Goal: Task Accomplishment & Management: Manage account settings

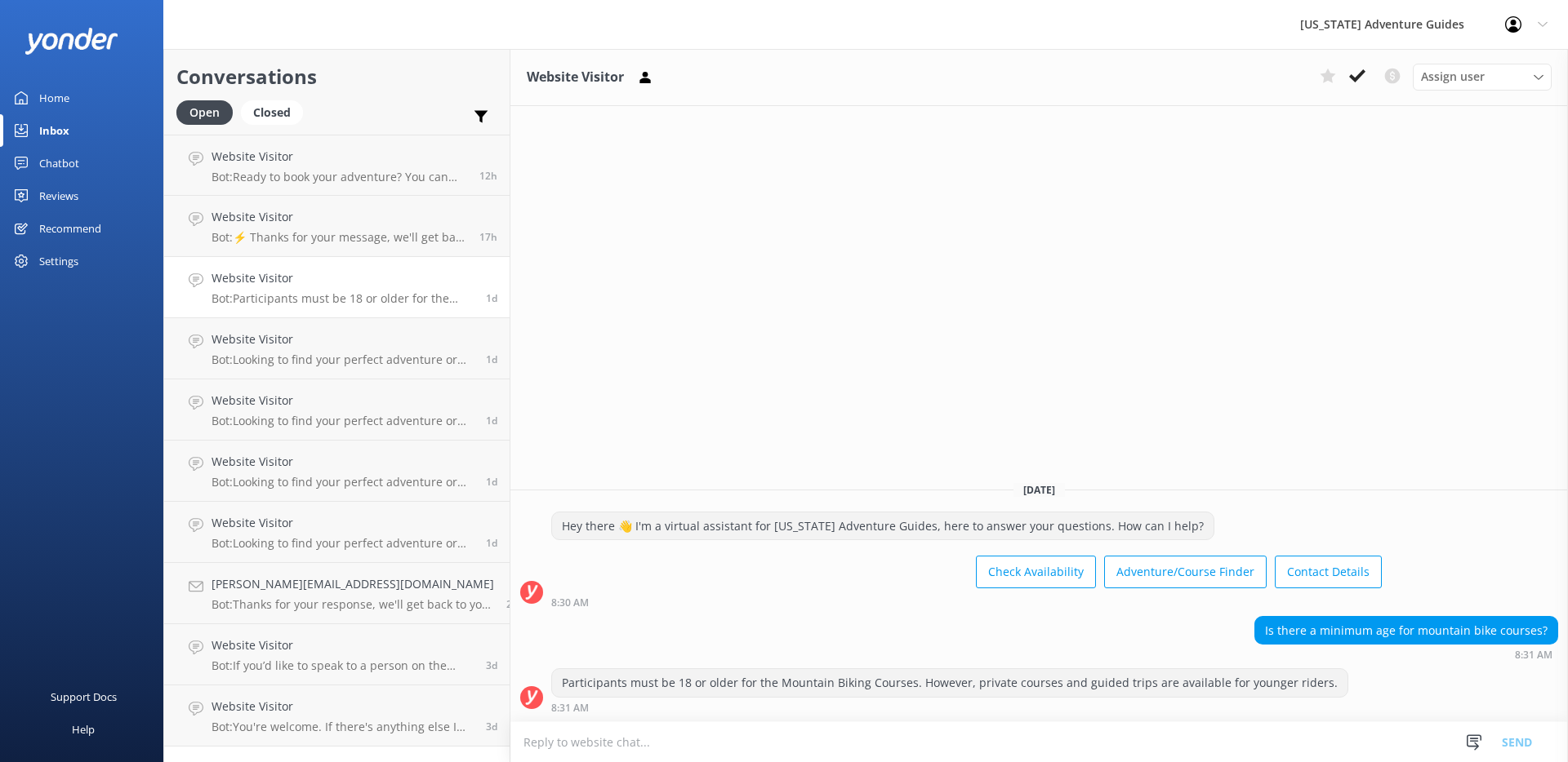
click at [71, 195] on div "Reviews" at bounding box center [58, 196] width 39 height 33
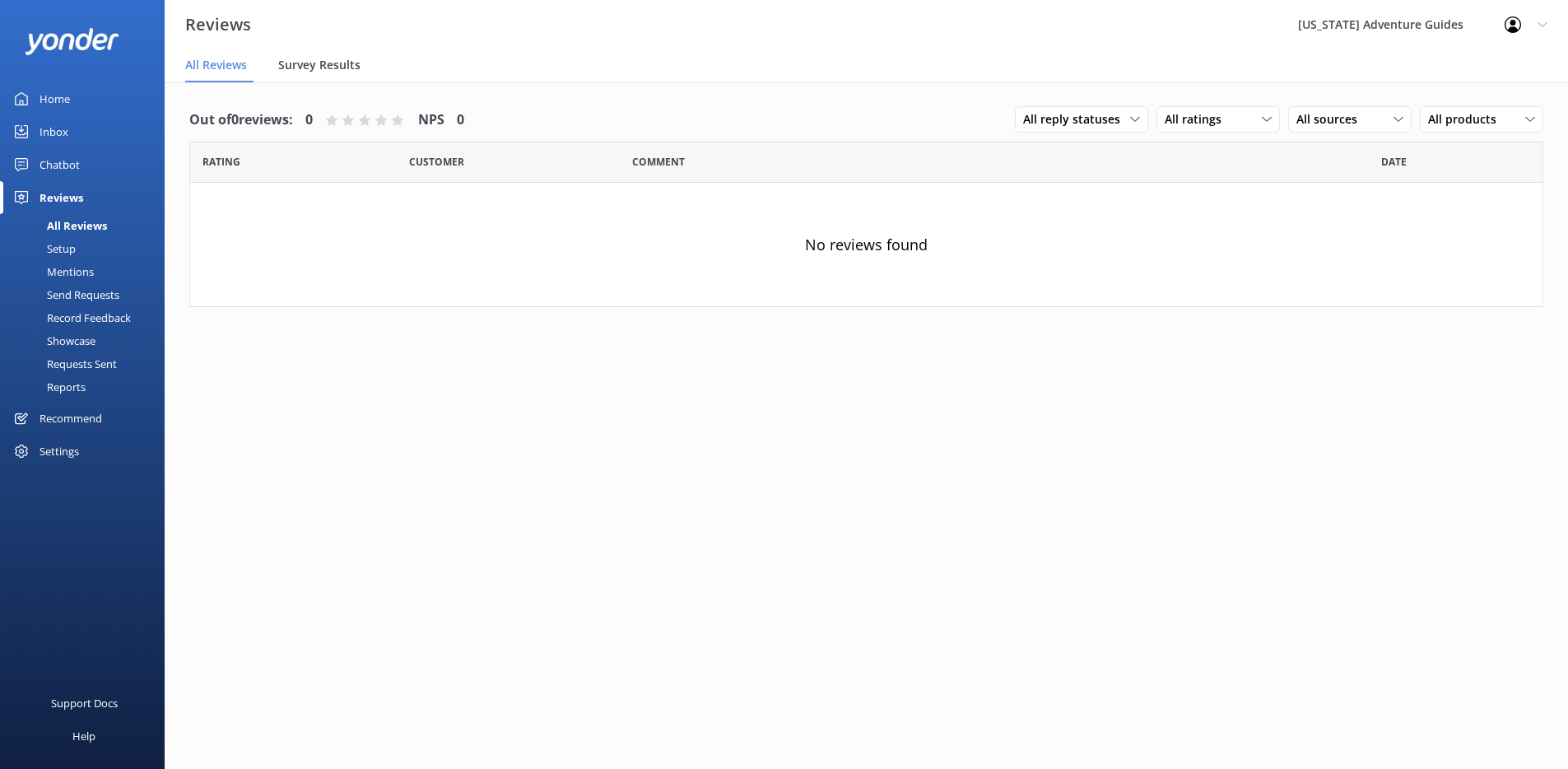
click at [327, 62] on span "Survey Results" at bounding box center [319, 65] width 82 height 16
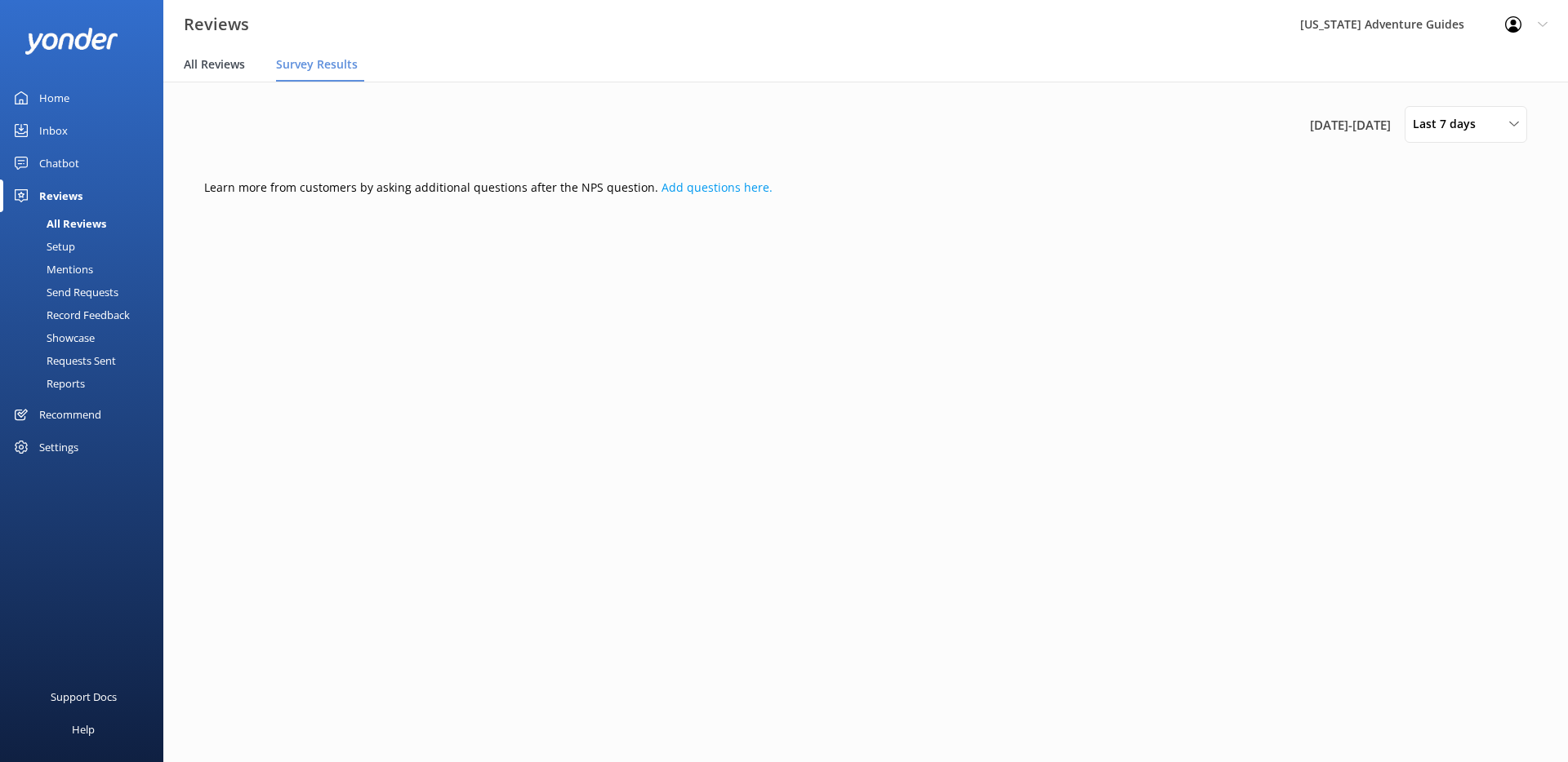
click at [244, 67] on span "All Reviews" at bounding box center [214, 64] width 62 height 16
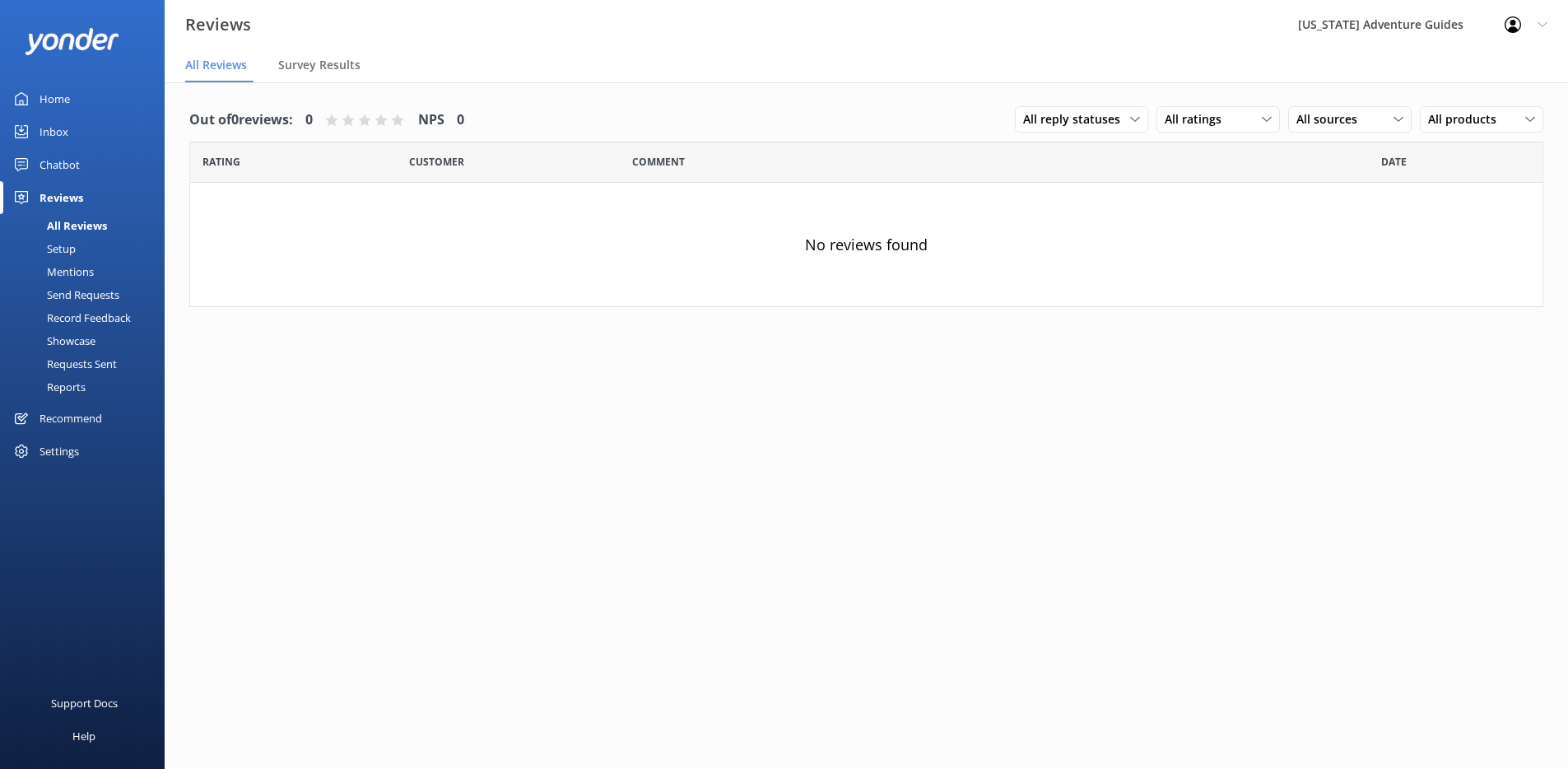
click at [65, 290] on div "Send Requests" at bounding box center [65, 294] width 110 height 23
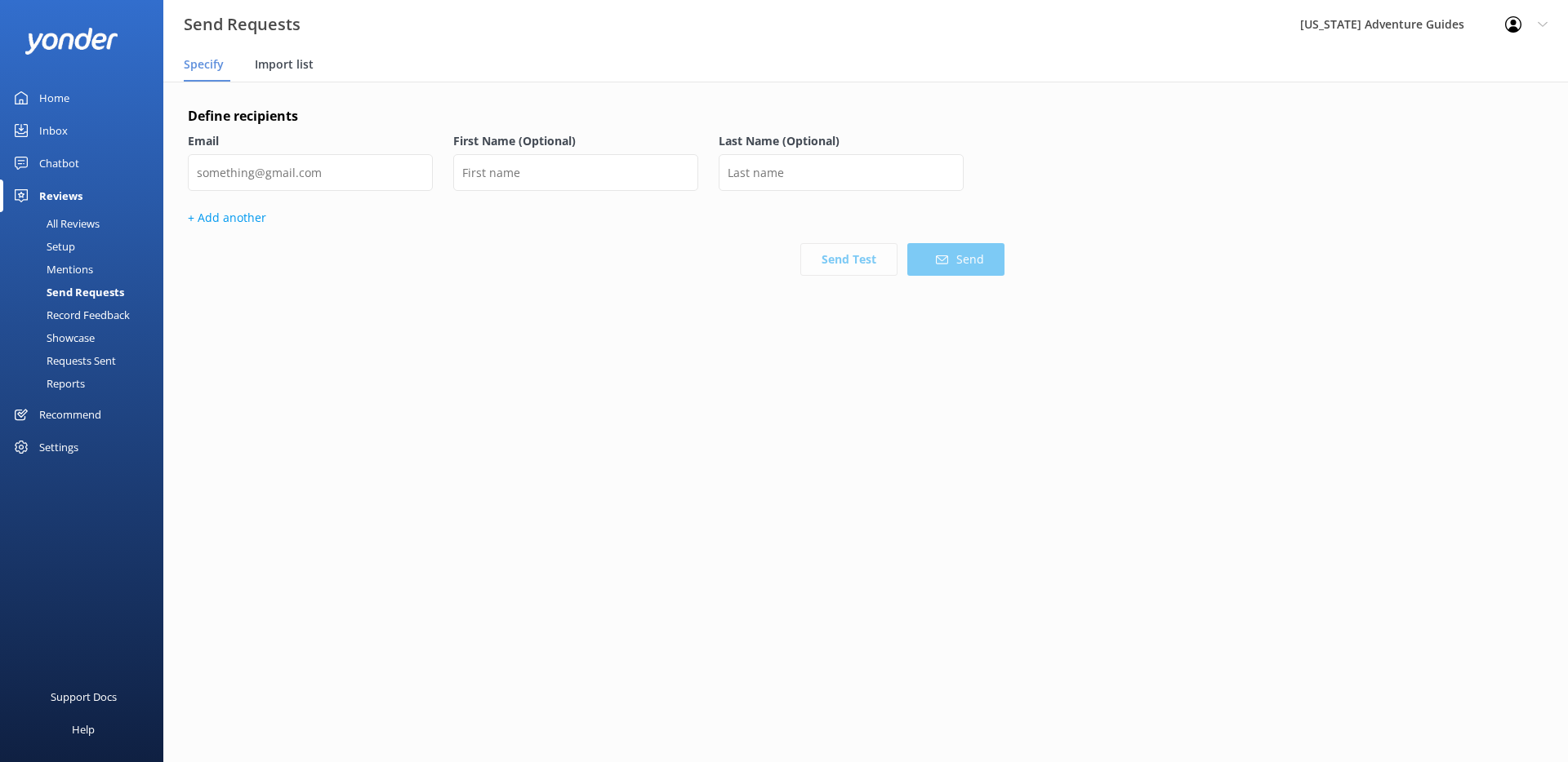
click at [273, 64] on span "Import list" at bounding box center [284, 64] width 59 height 16
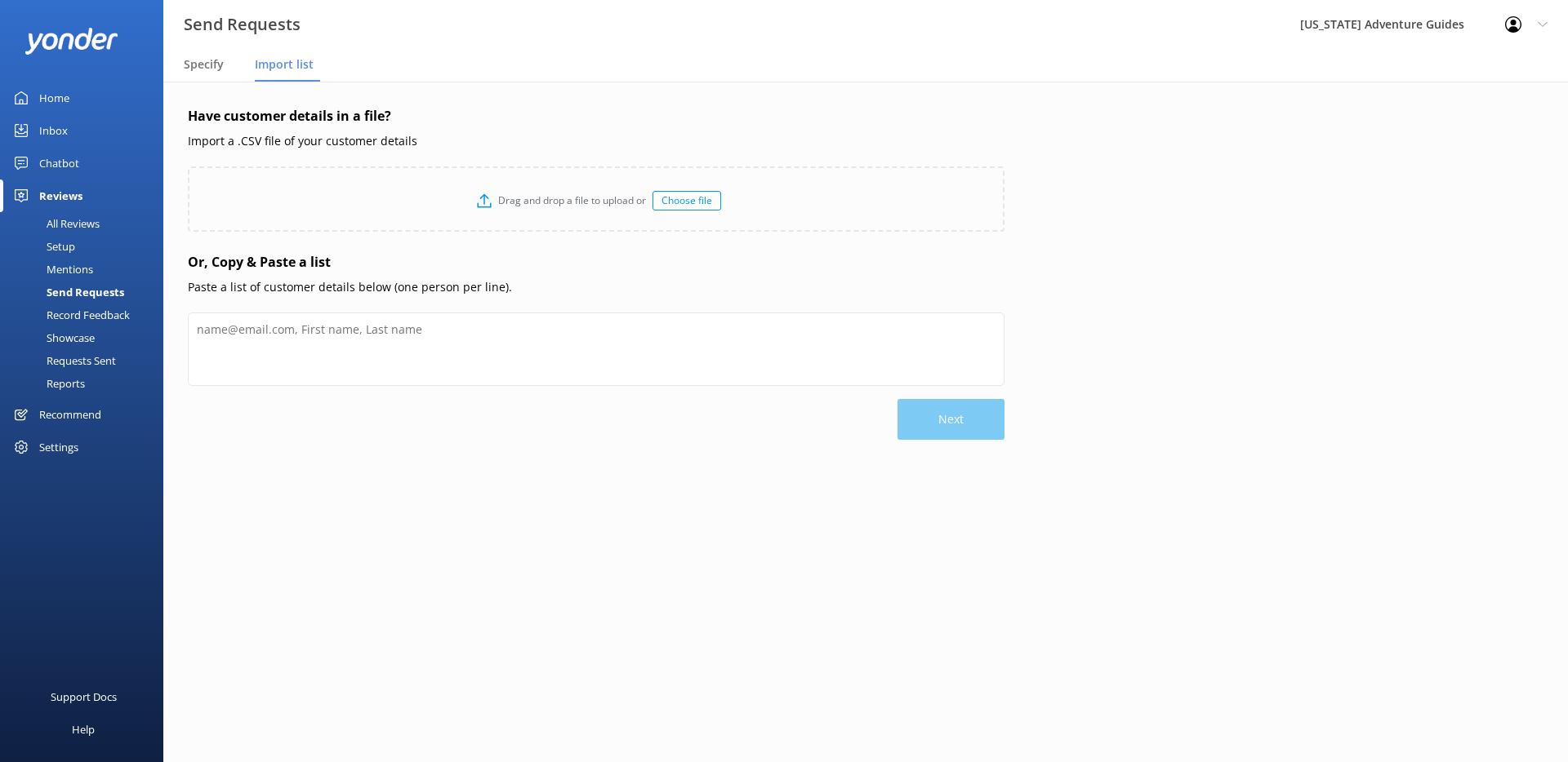
click at [78, 356] on div "Requests Sent" at bounding box center [63, 360] width 106 height 23
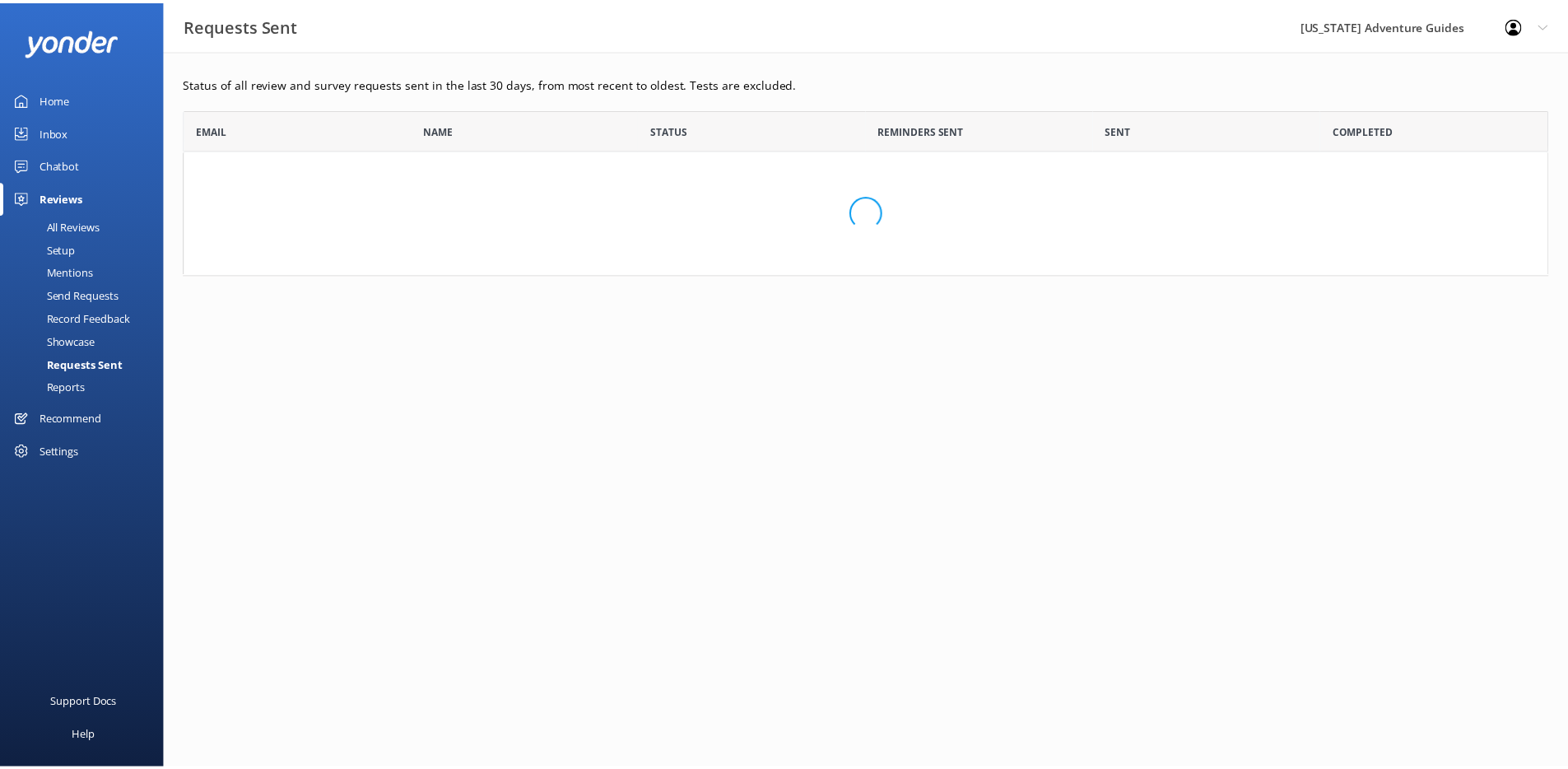
scroll to position [154, 1364]
click at [77, 385] on div "Reports" at bounding box center [48, 386] width 76 height 23
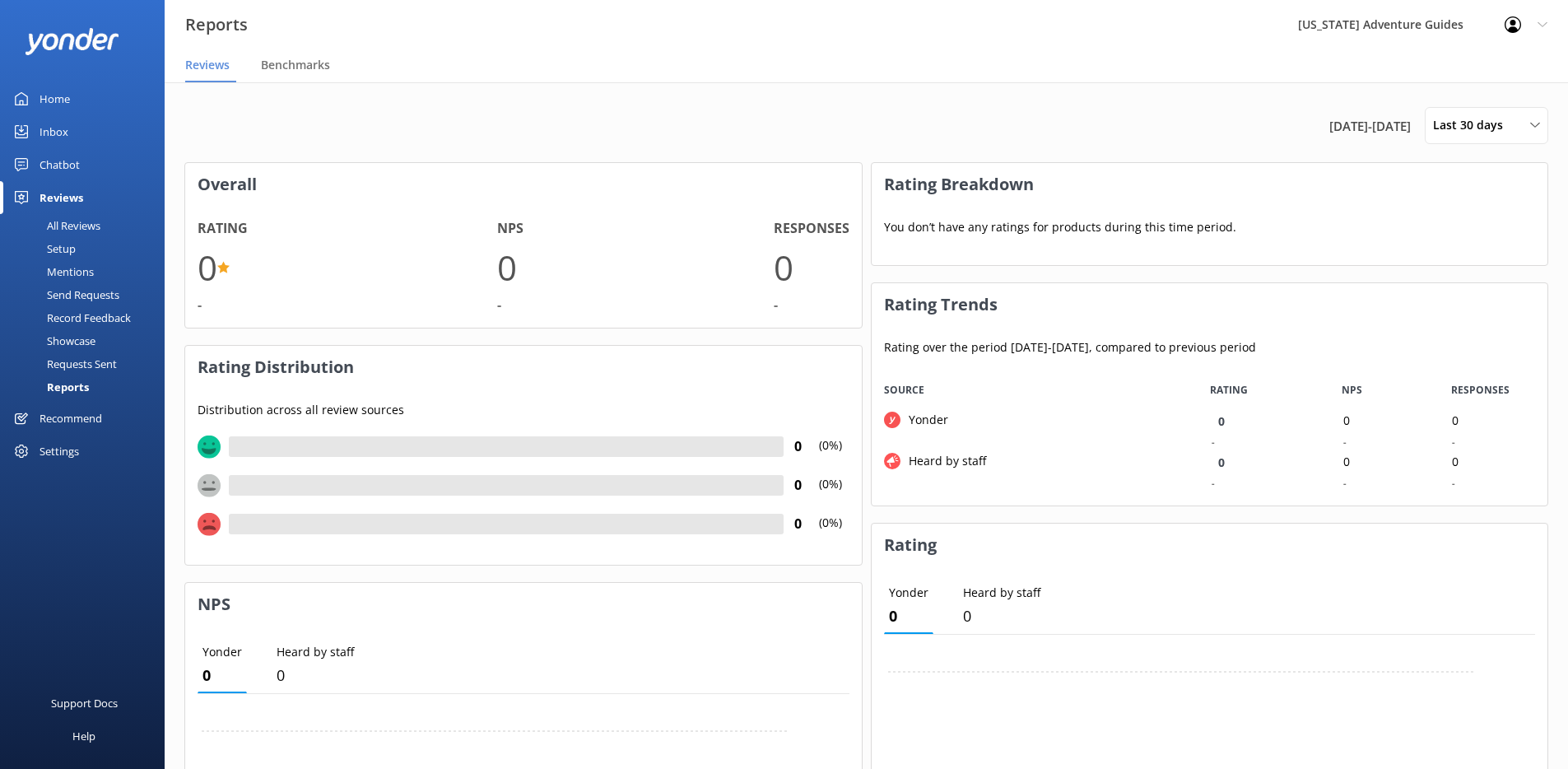
scroll to position [123, 663]
click at [72, 223] on div "All Reviews" at bounding box center [55, 225] width 90 height 23
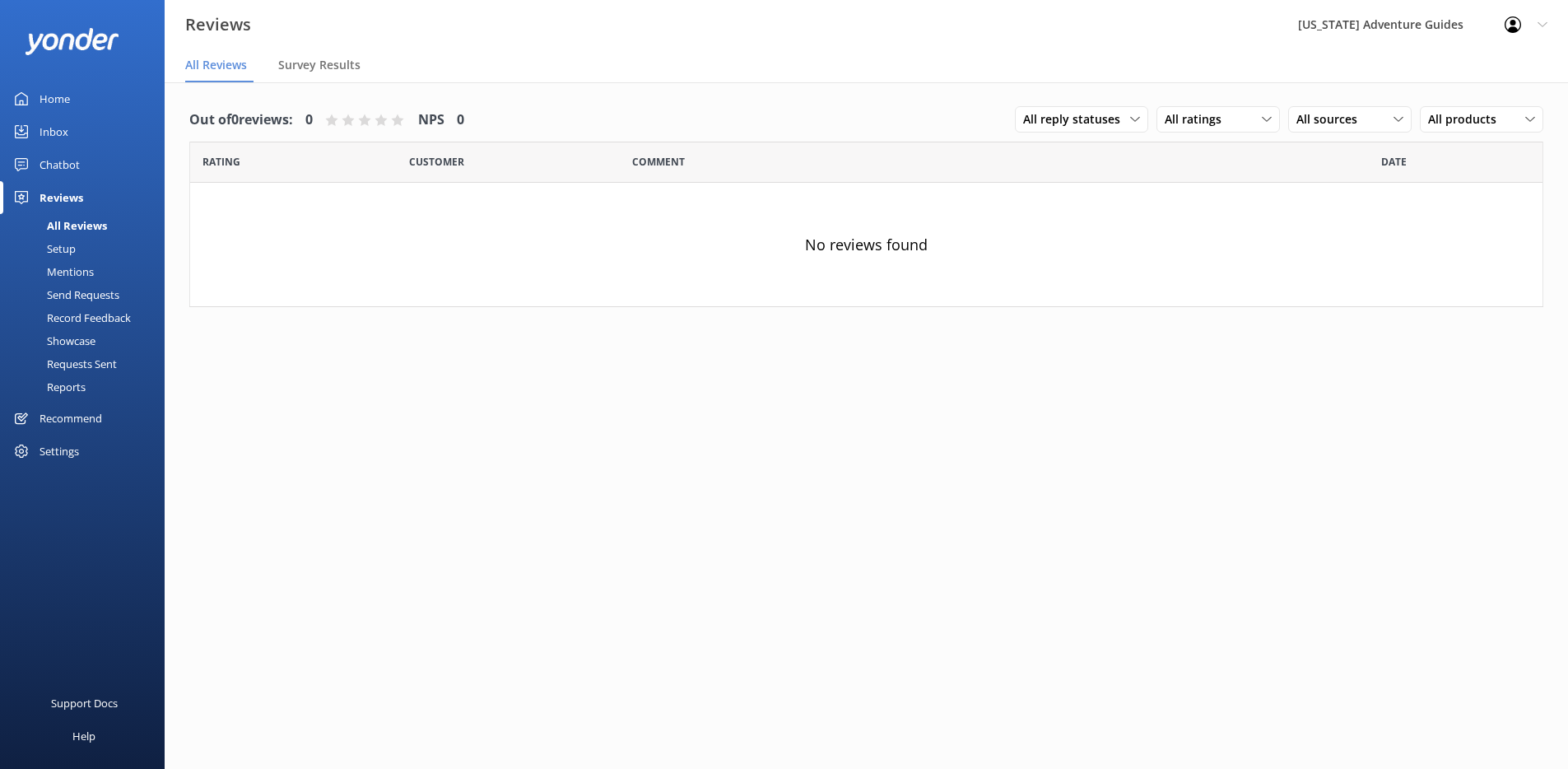
click at [78, 418] on div "Recommend" at bounding box center [71, 418] width 63 height 33
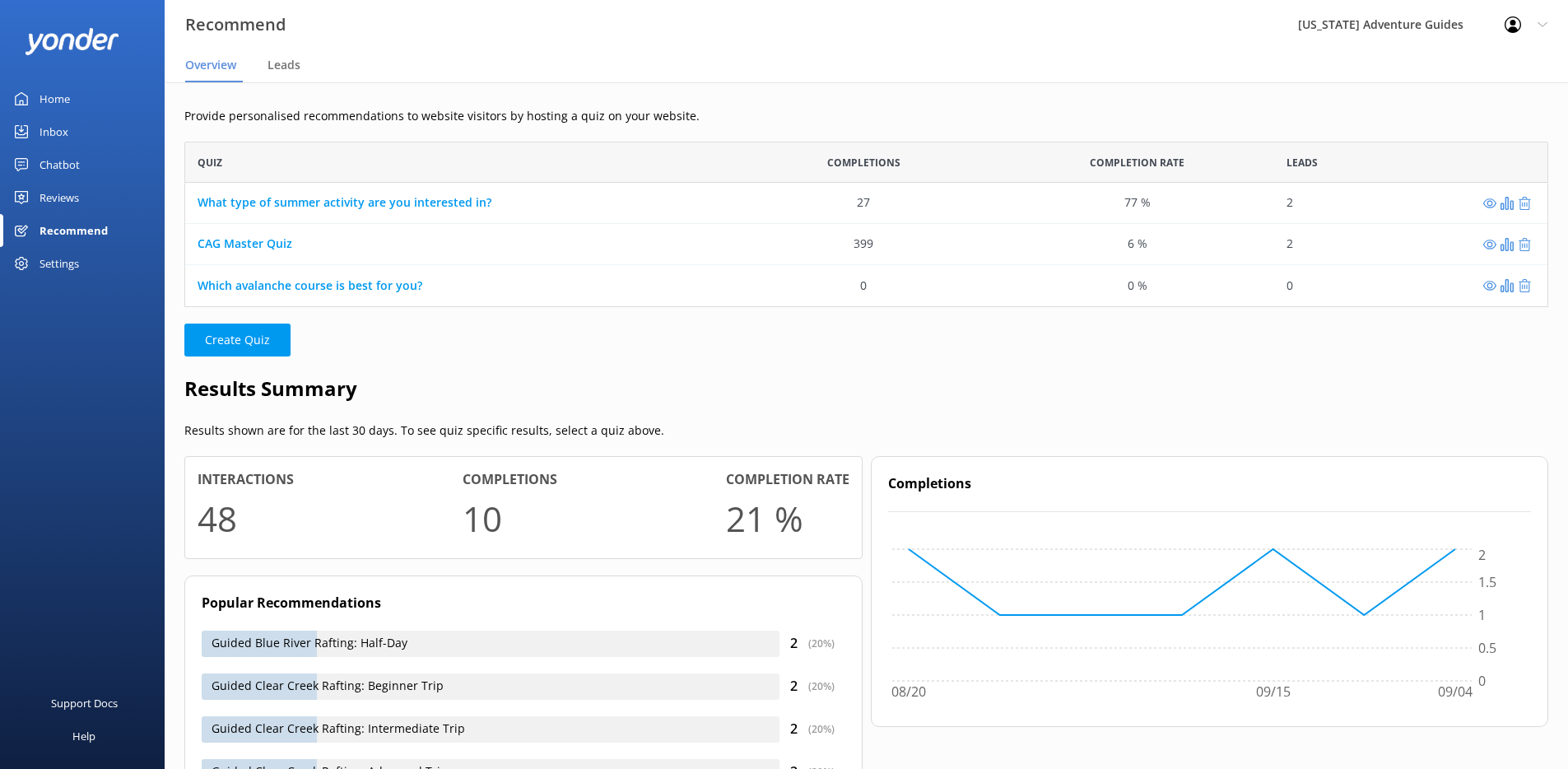
click at [60, 90] on div "Home" at bounding box center [54, 99] width 31 height 33
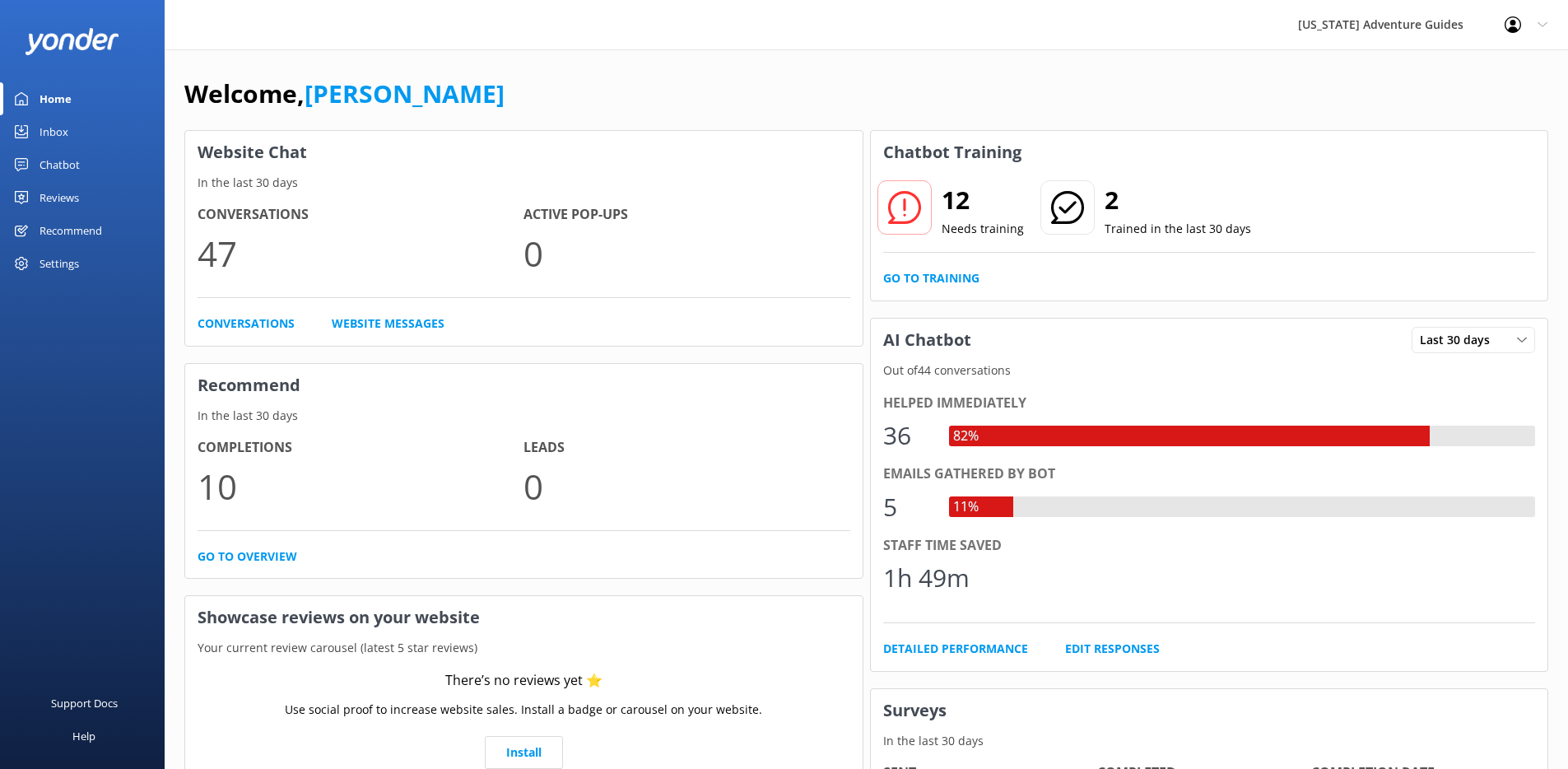
click at [65, 192] on div "Reviews" at bounding box center [59, 197] width 39 height 33
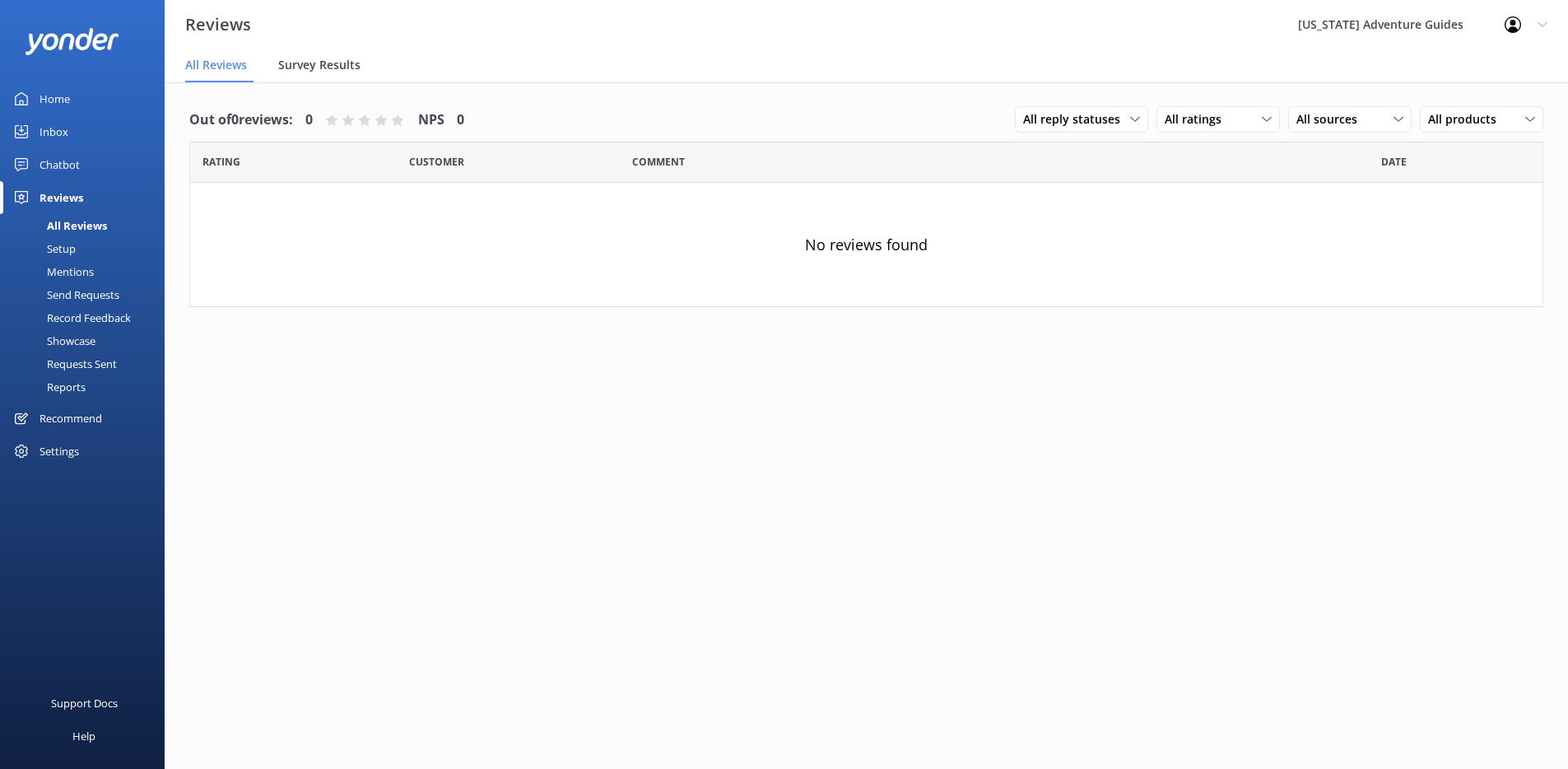
click at [321, 55] on div "Survey Results" at bounding box center [322, 66] width 89 height 33
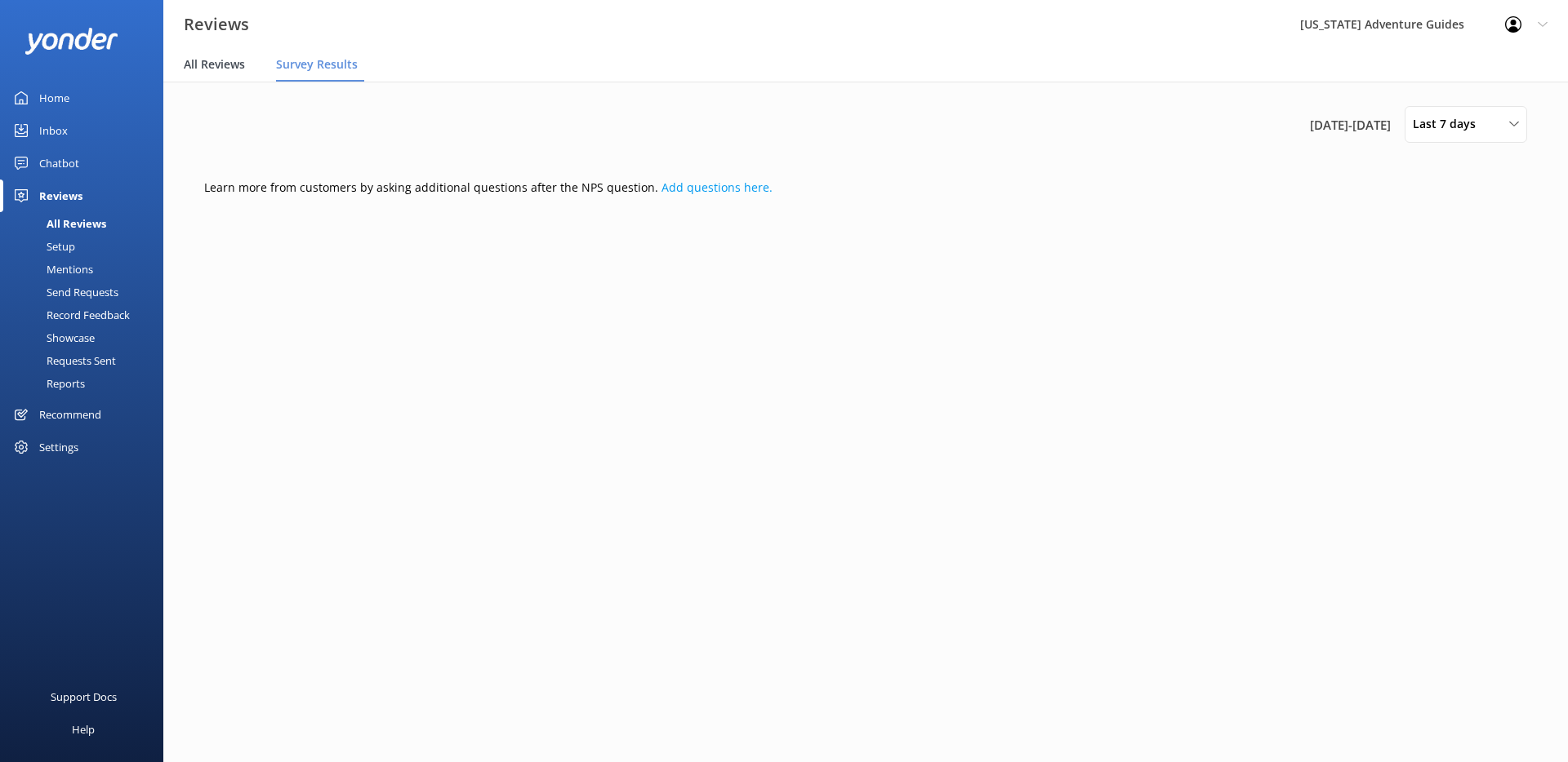
click at [217, 60] on span "All Reviews" at bounding box center [214, 64] width 62 height 16
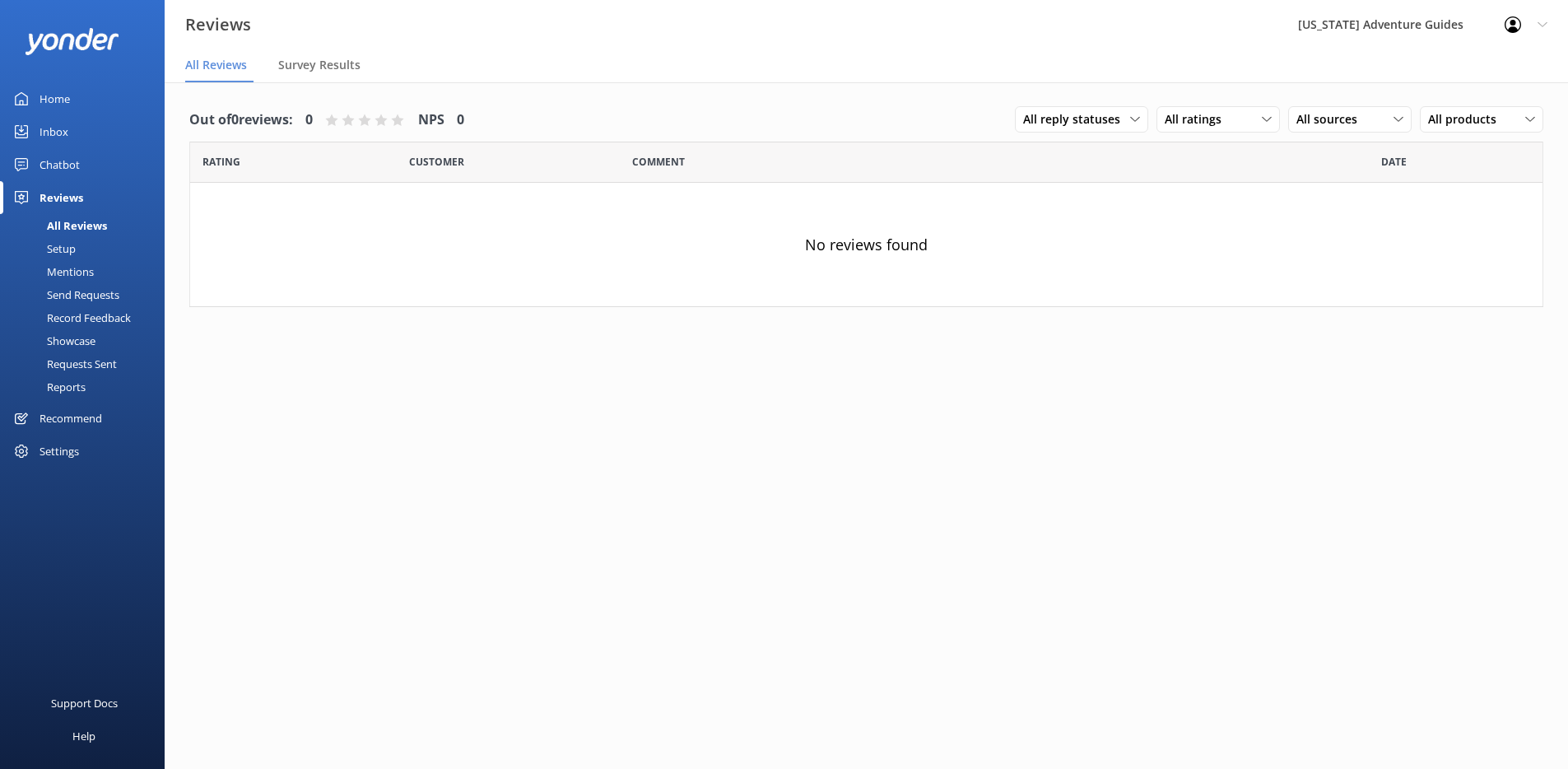
click at [72, 252] on div "Setup" at bounding box center [43, 248] width 65 height 23
